Goal: Find contact information: Find contact information

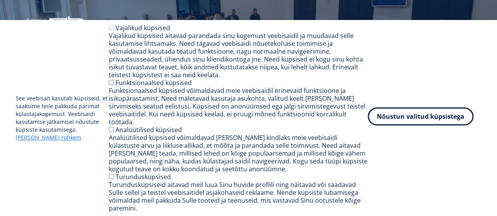
click at [393, 123] on button "Nõustun valitud küpsistega" at bounding box center [421, 117] width 106 height 18
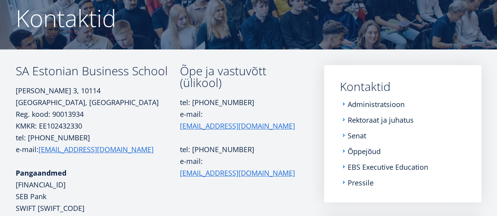
scroll to position [126, 0]
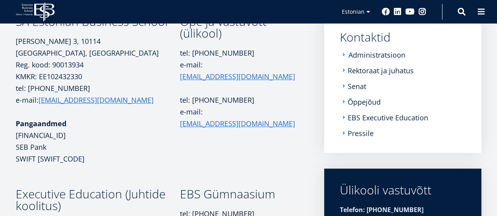
click at [391, 57] on link "Administratsioon" at bounding box center [376, 55] width 57 height 8
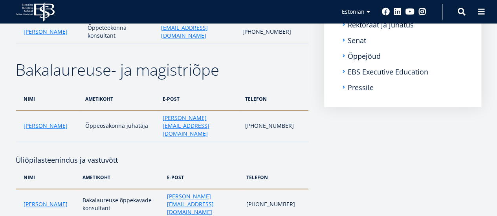
scroll to position [173, 0]
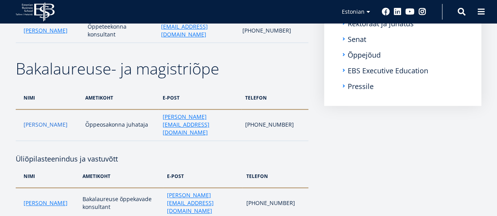
click at [53, 121] on link "Monika Siiraki" at bounding box center [46, 125] width 44 height 8
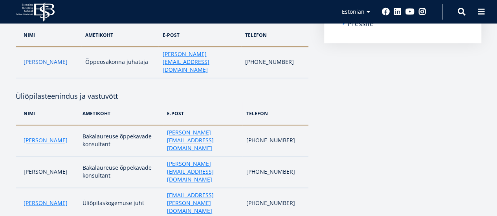
scroll to position [251, 0]
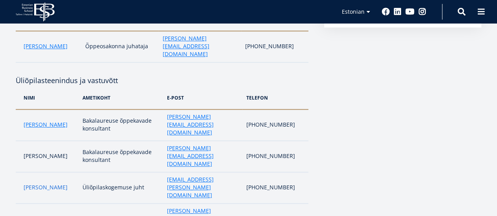
click at [41, 184] on link "Liina Reimann" at bounding box center [46, 188] width 44 height 8
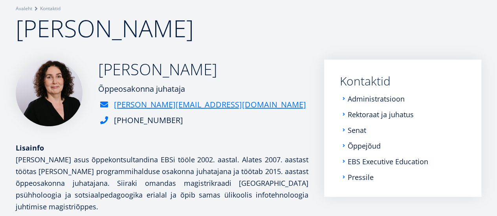
scroll to position [63, 0]
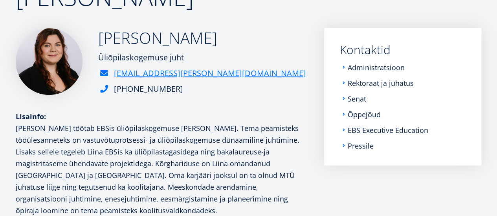
scroll to position [94, 0]
